Goal: Task Accomplishment & Management: Use online tool/utility

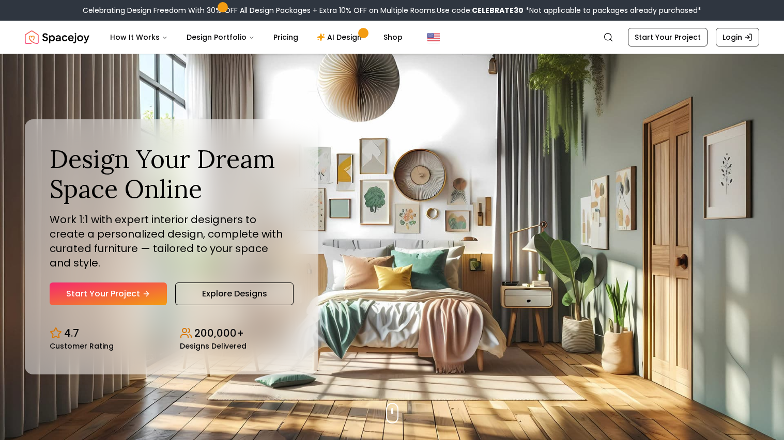
click at [137, 288] on link "Start Your Project" at bounding box center [108, 294] width 117 height 23
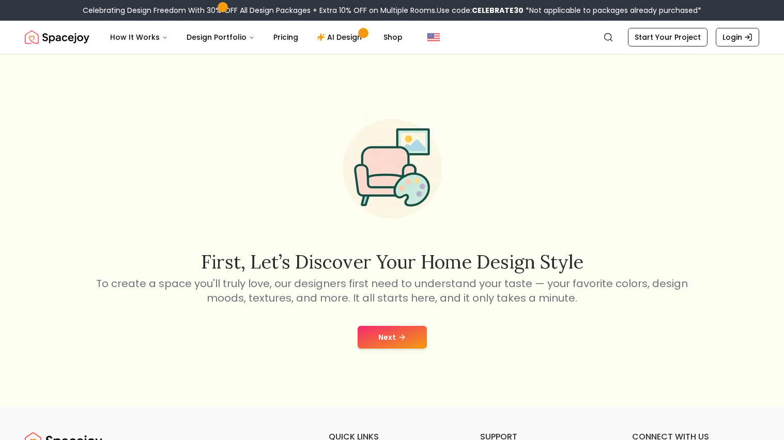
click at [395, 333] on button "Next" at bounding box center [391, 337] width 69 height 23
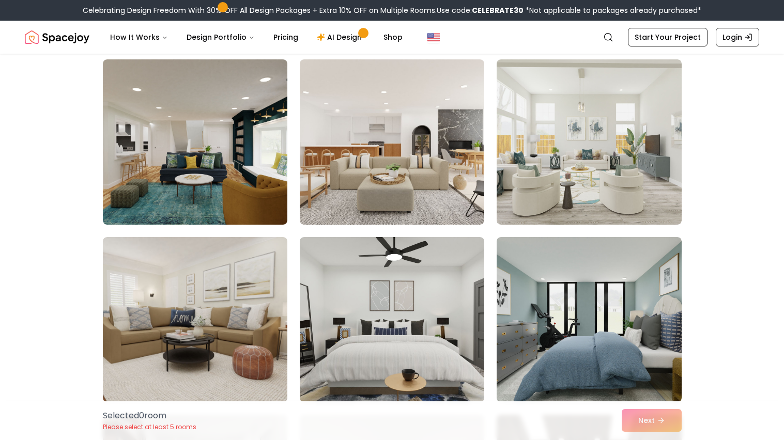
scroll to position [2214, 0]
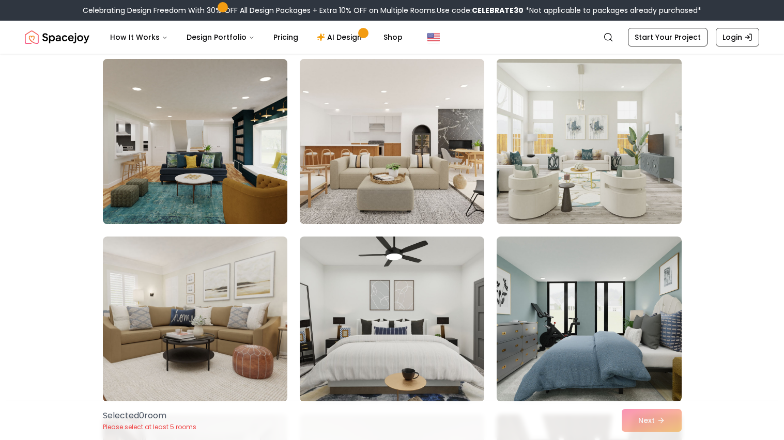
click at [575, 145] on img at bounding box center [589, 142] width 194 height 174
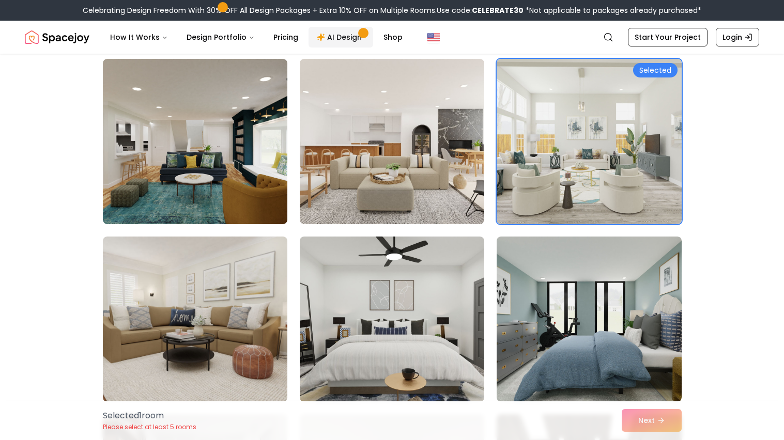
click at [339, 40] on link "AI Design" at bounding box center [340, 37] width 65 height 21
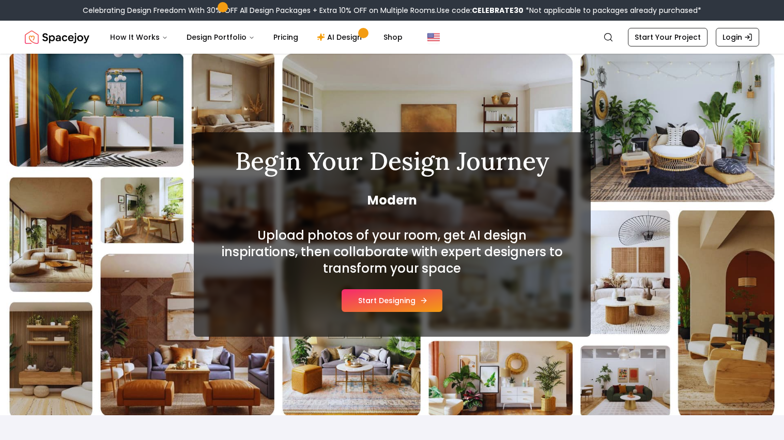
click at [407, 302] on button "Start Designing" at bounding box center [391, 300] width 101 height 23
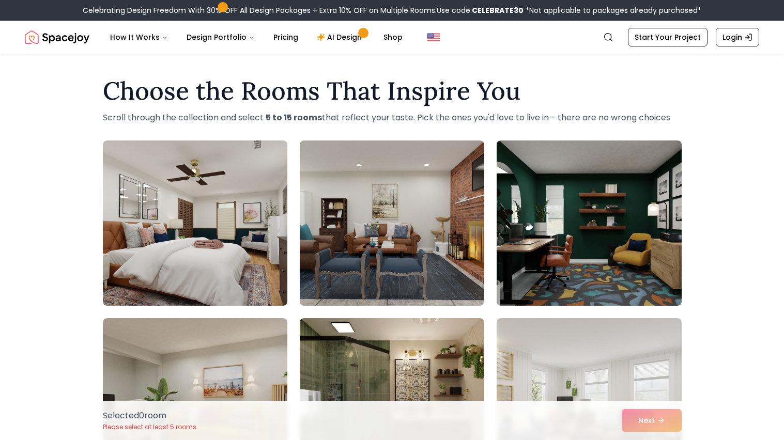
click at [539, 189] on img at bounding box center [589, 223] width 194 height 174
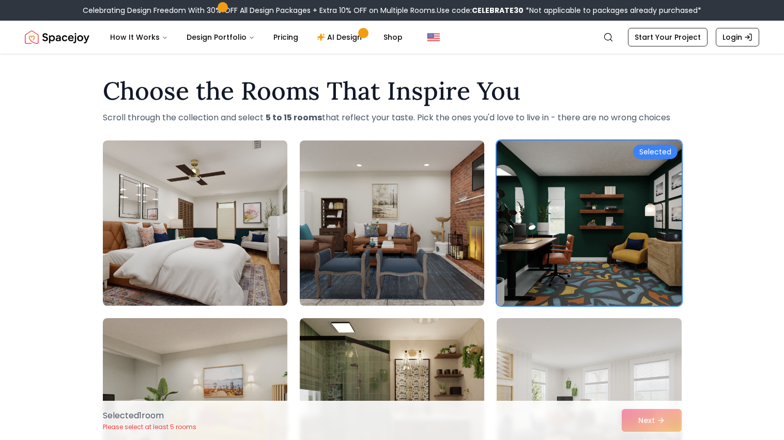
click at [645, 427] on div "Selected 1 room Please select at least 5 rooms Next" at bounding box center [392, 420] width 595 height 39
click at [637, 421] on div "Selected 1 room Please select at least 5 rooms Next" at bounding box center [392, 420] width 595 height 39
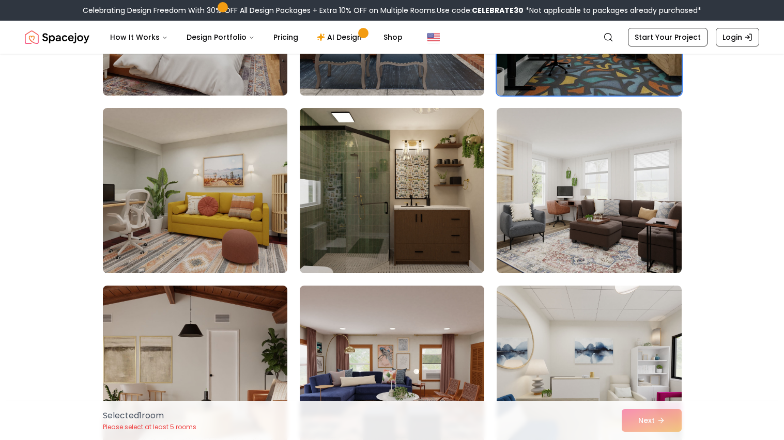
scroll to position [212, 0]
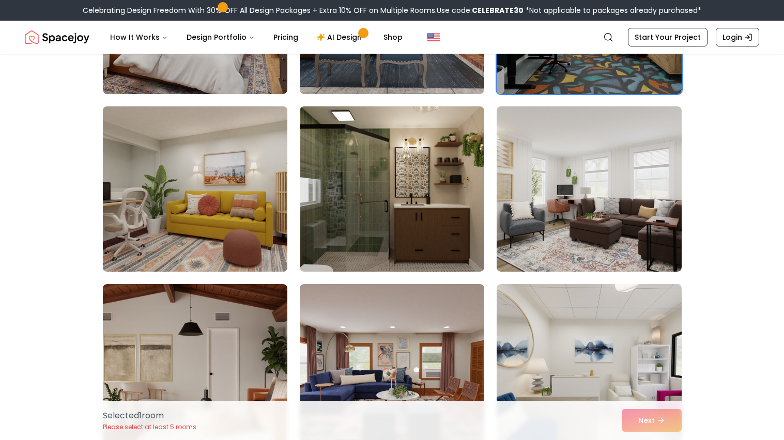
click at [253, 241] on img at bounding box center [195, 189] width 194 height 174
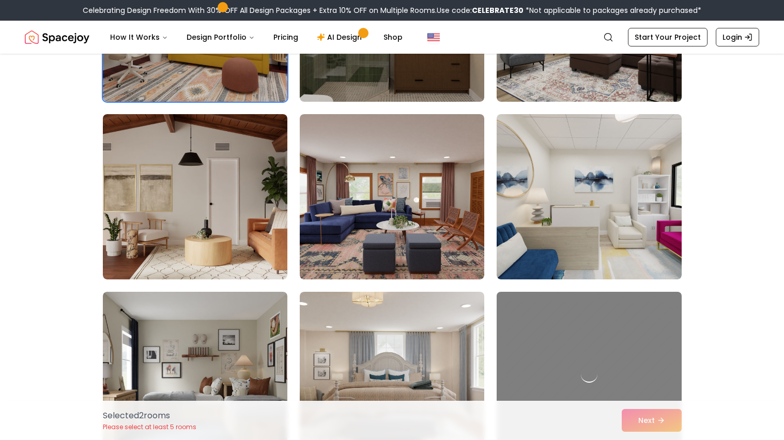
scroll to position [414, 0]
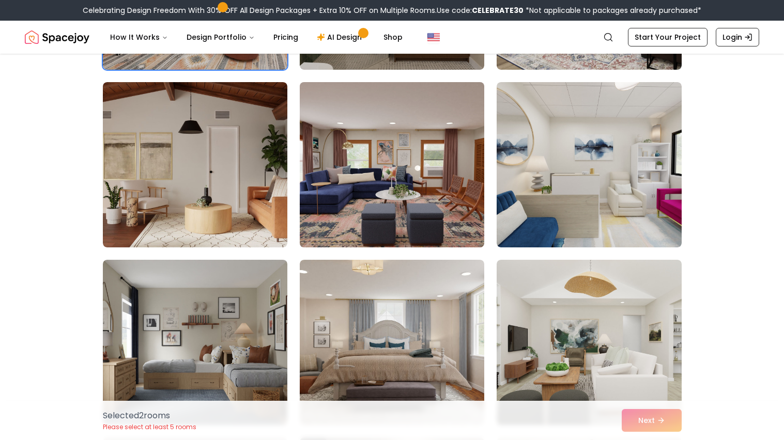
click at [347, 183] on img at bounding box center [392, 165] width 194 height 174
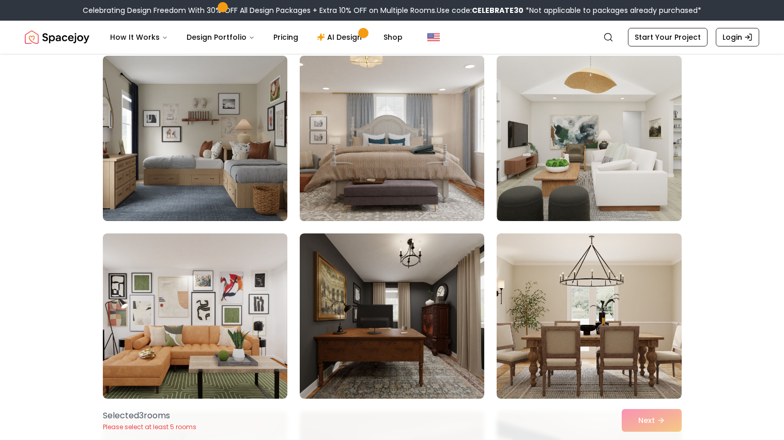
scroll to position [625, 0]
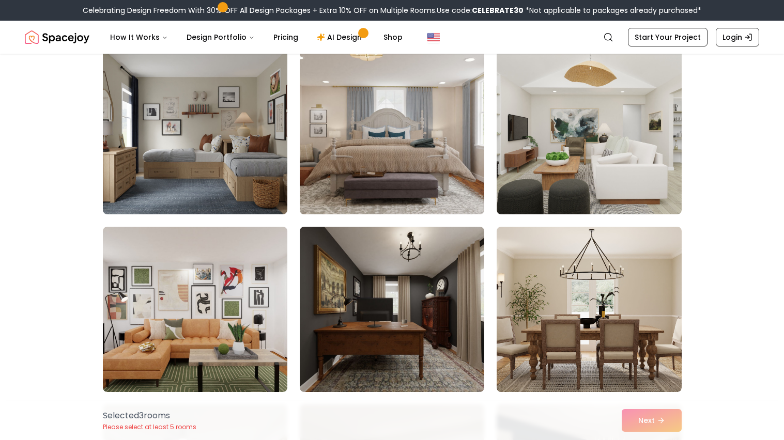
click at [354, 133] on img at bounding box center [392, 132] width 194 height 174
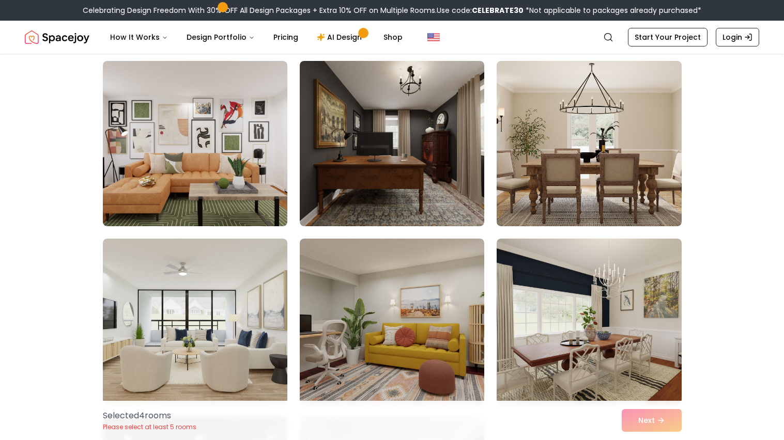
scroll to position [791, 0]
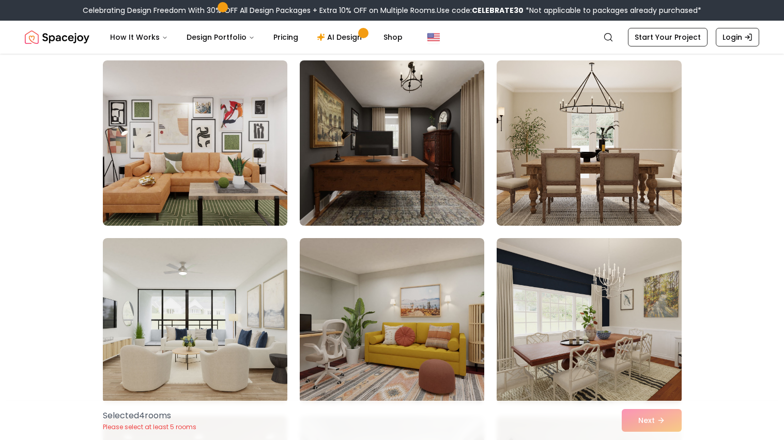
click at [406, 157] on img at bounding box center [392, 143] width 194 height 174
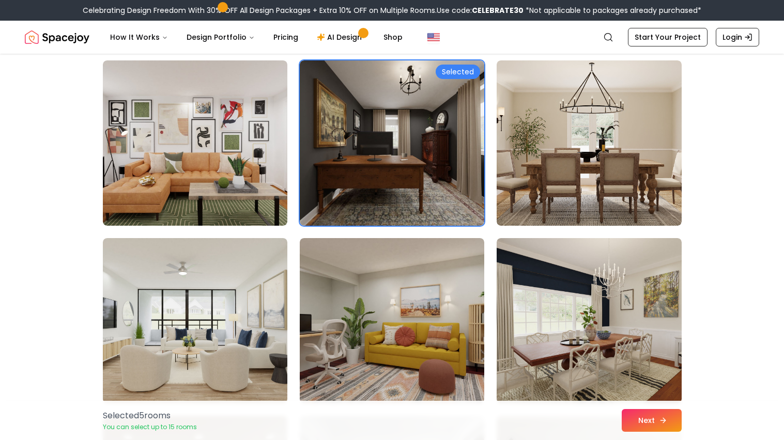
click at [638, 413] on button "Next" at bounding box center [651, 420] width 60 height 23
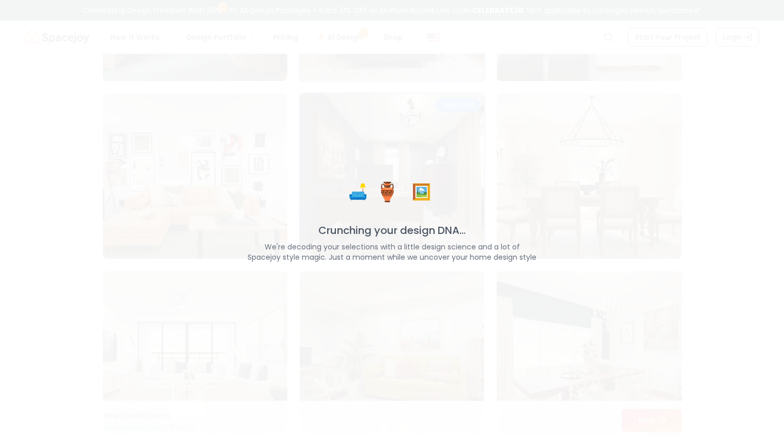
scroll to position [824, 0]
